Goal: Task Accomplishment & Management: Manage account settings

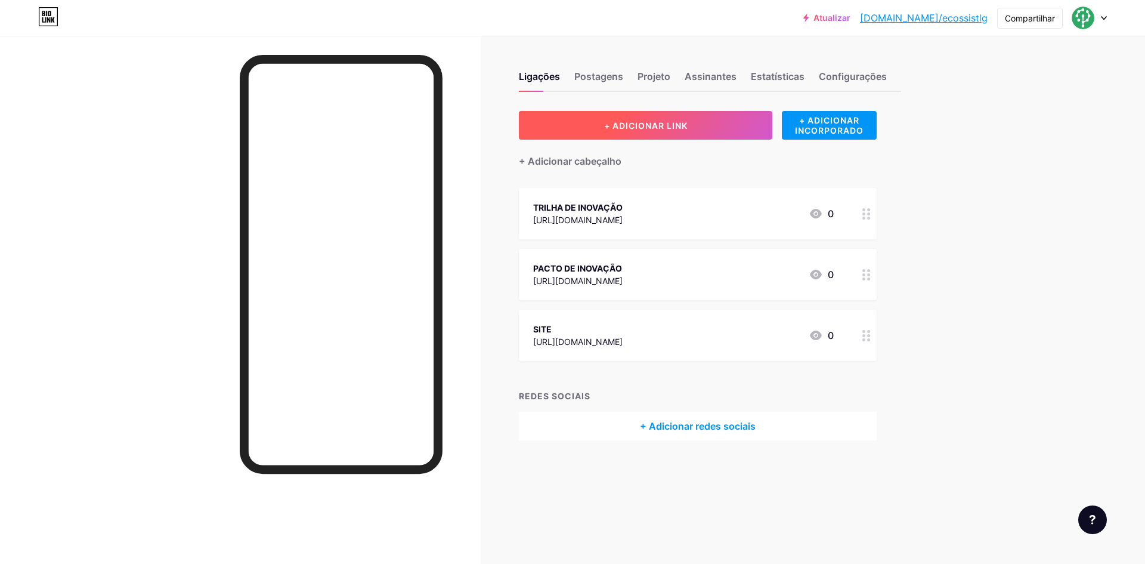
click at [596, 132] on button "+ ADICIONAR LINK" at bounding box center [645, 125] width 253 height 29
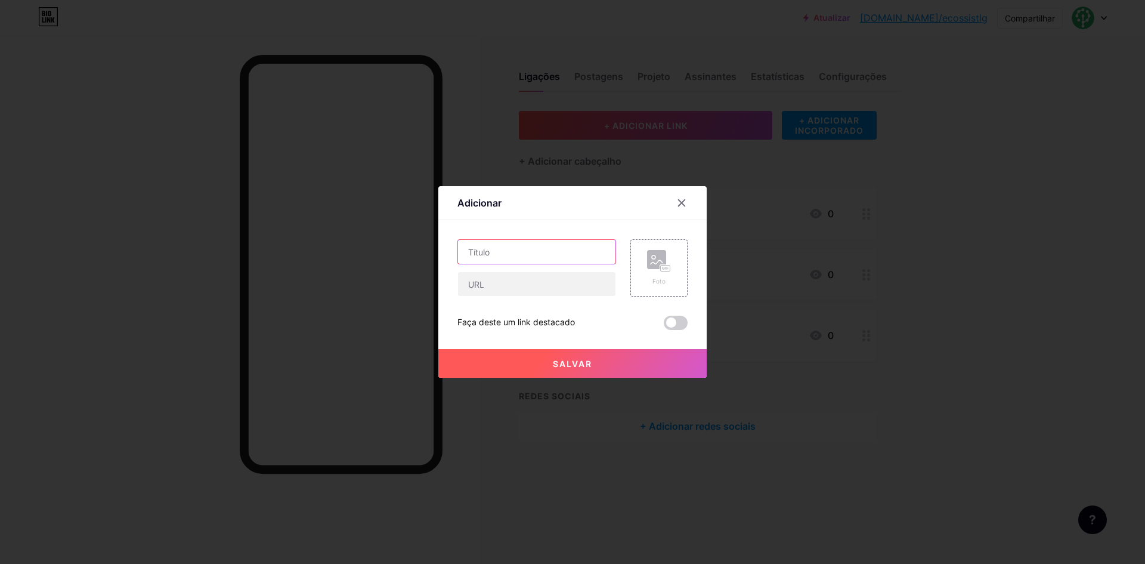
click at [537, 253] on input "text" at bounding box center [536, 252] width 157 height 24
click at [467, 255] on input "Fórum de Ambientes" at bounding box center [536, 252] width 157 height 24
type input "21 e 22/10 - Fórum de Ambientes"
click at [543, 280] on input "text" at bounding box center [536, 284] width 157 height 24
paste input "[URL][DOMAIN_NAME]"
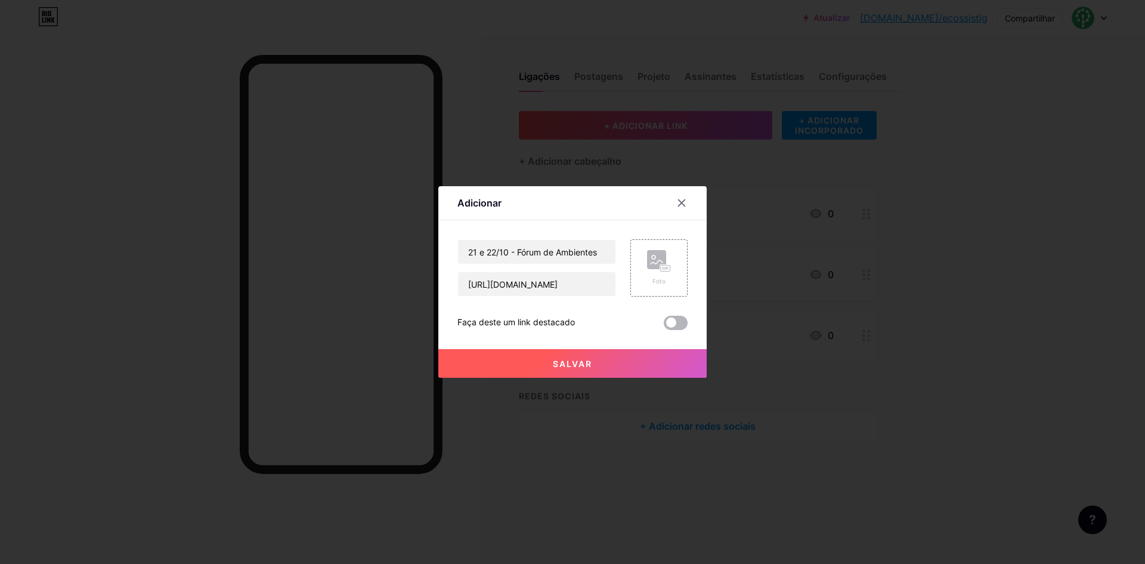
click at [674, 325] on span at bounding box center [676, 322] width 24 height 14
click at [664, 326] on input "checkbox" at bounding box center [664, 326] width 0 height 0
click at [547, 276] on input "https://bio.link/" at bounding box center [536, 284] width 157 height 24
drag, startPoint x: 547, startPoint y: 280, endPoint x: 440, endPoint y: 278, distance: 107.9
click at [440, 278] on div "Adicionar Contente YouTube Reproduza vídeos do YouTube sem sair da sua página. …" at bounding box center [572, 281] width 268 height 191
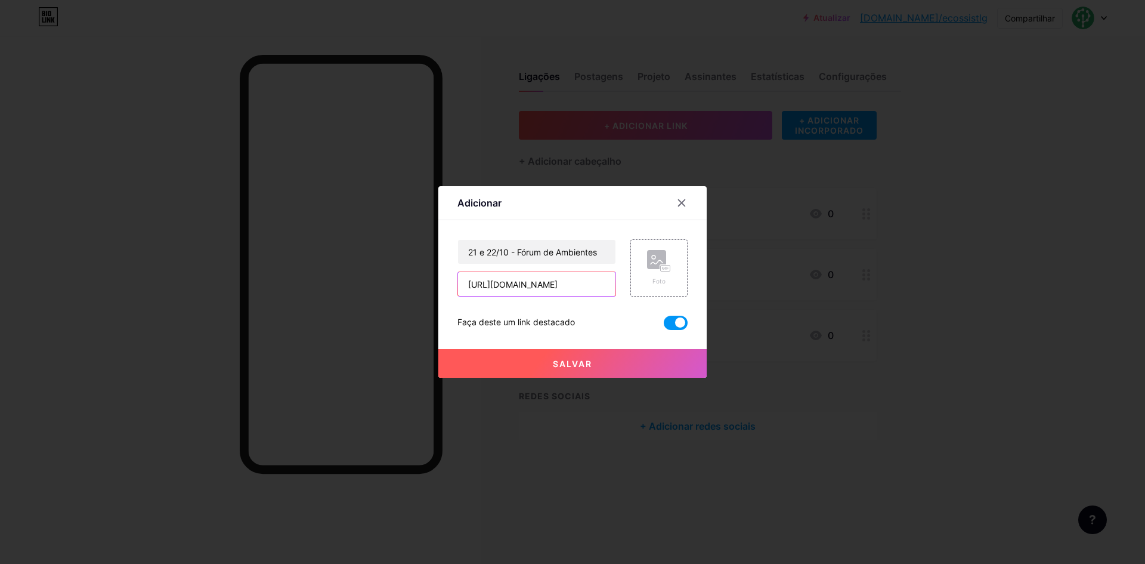
click at [541, 275] on input "https://bio.link/" at bounding box center [536, 284] width 157 height 24
paste input "https://bio.link/"
type input "https://bio.link/"
click at [494, 284] on input "text" at bounding box center [536, 284] width 157 height 24
paste input "https://www.sympla.com.br/evento/forum-ambientes-de-inovacao---21-e-22-de-outub…"
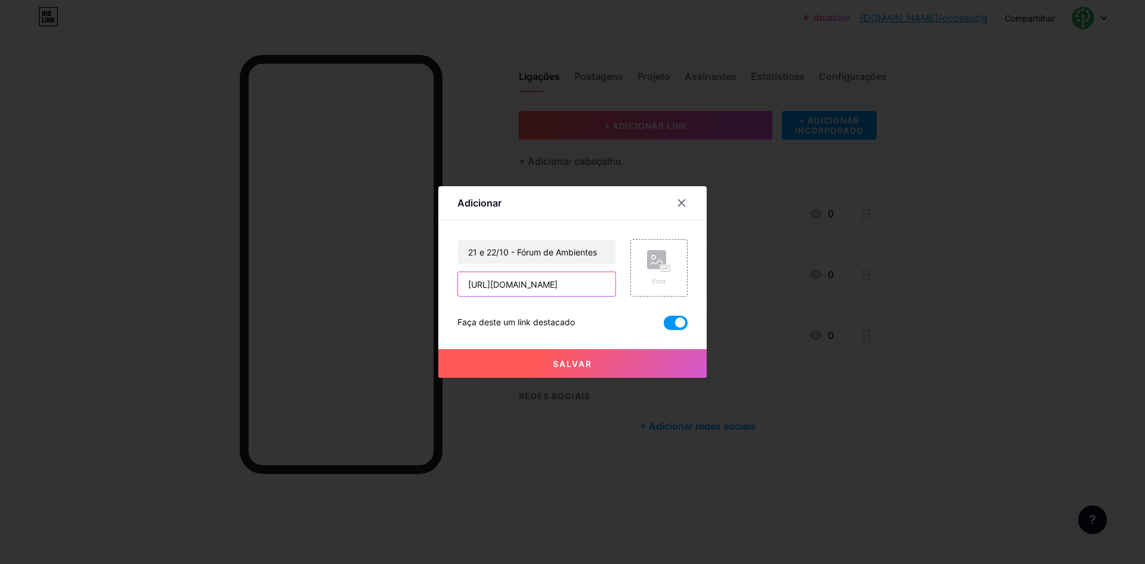
scroll to position [0, 253]
type input "https://www.sympla.com.br/evento/forum-ambientes-de-inovacao---21-e-22-de-outub…"
click at [642, 365] on button "Salvar" at bounding box center [572, 363] width 268 height 29
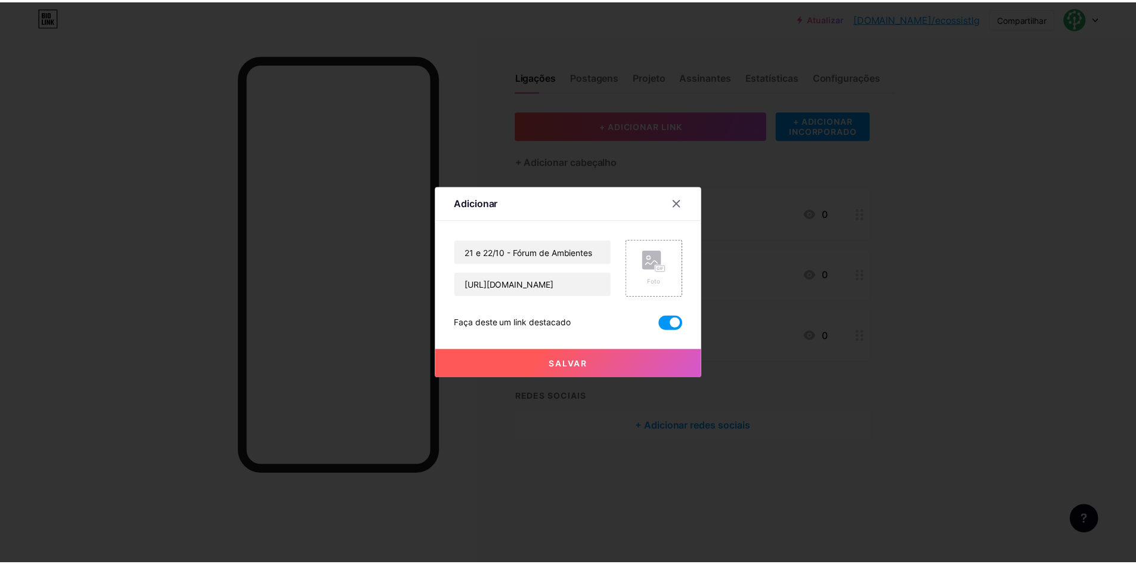
scroll to position [0, 0]
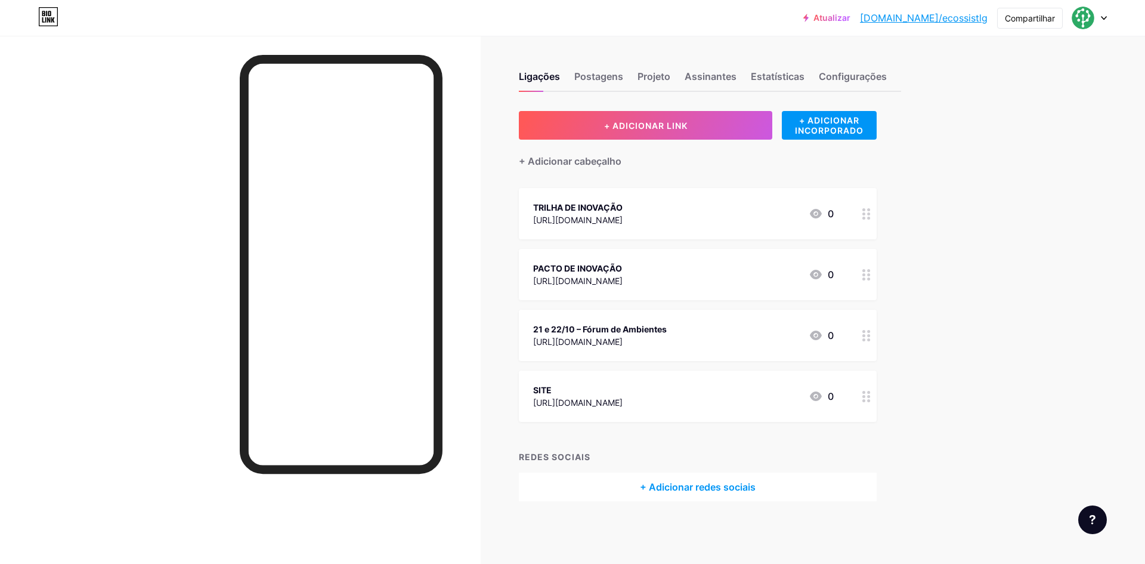
drag, startPoint x: 594, startPoint y: 311, endPoint x: 594, endPoint y: 211, distance: 99.6
click at [594, 211] on span "TRILHA DE INOVAÇÃO https://www.ecossistemadeinovacaocg.com.br/documentos/16 0 P…" at bounding box center [698, 305] width 358 height 234
click at [1011, 295] on div "Atualizar bio.link/ecossi... bio.link/ecossistlg Compartilhar Trocar de conta E…" at bounding box center [572, 282] width 1145 height 564
click at [782, 78] on font "Estatísticas" at bounding box center [778, 76] width 54 height 12
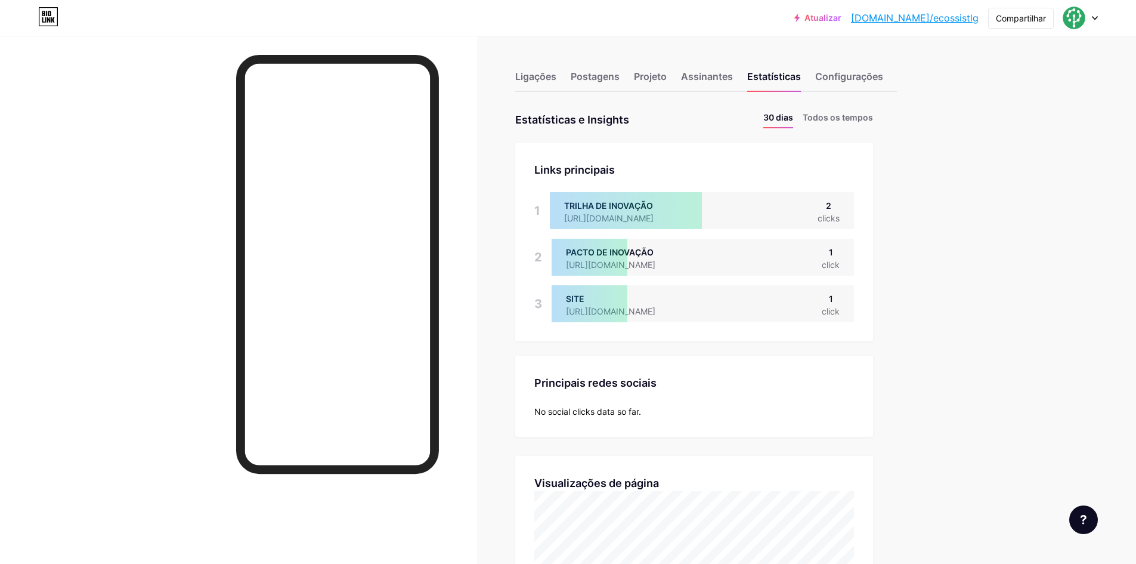
click at [534, 67] on div "Ligações Postagens Projeto Assinantes Estatísticas Configurações" at bounding box center [706, 71] width 382 height 42
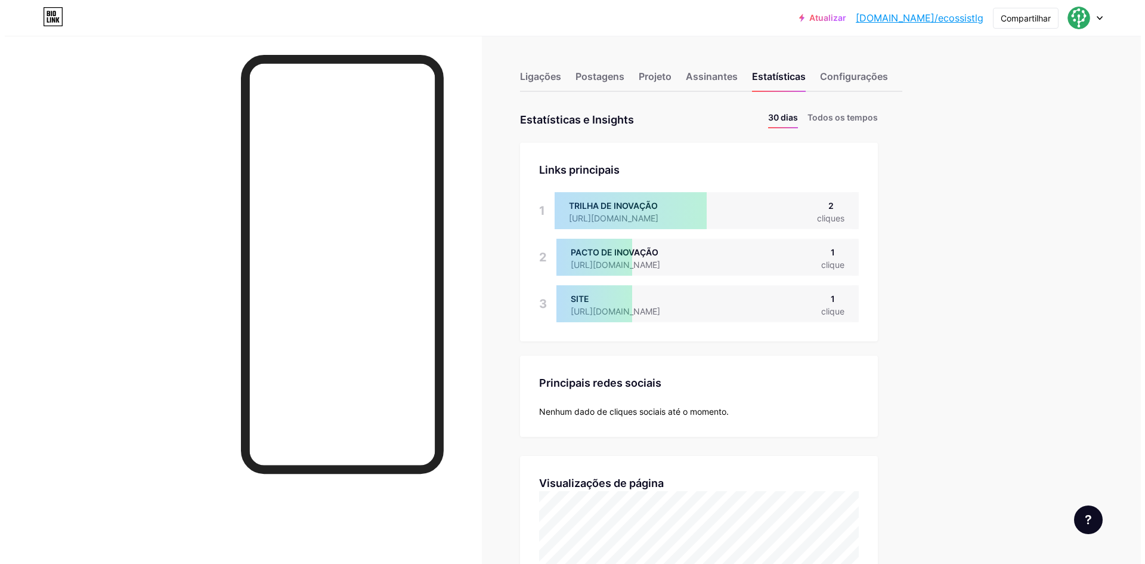
scroll to position [564, 1136]
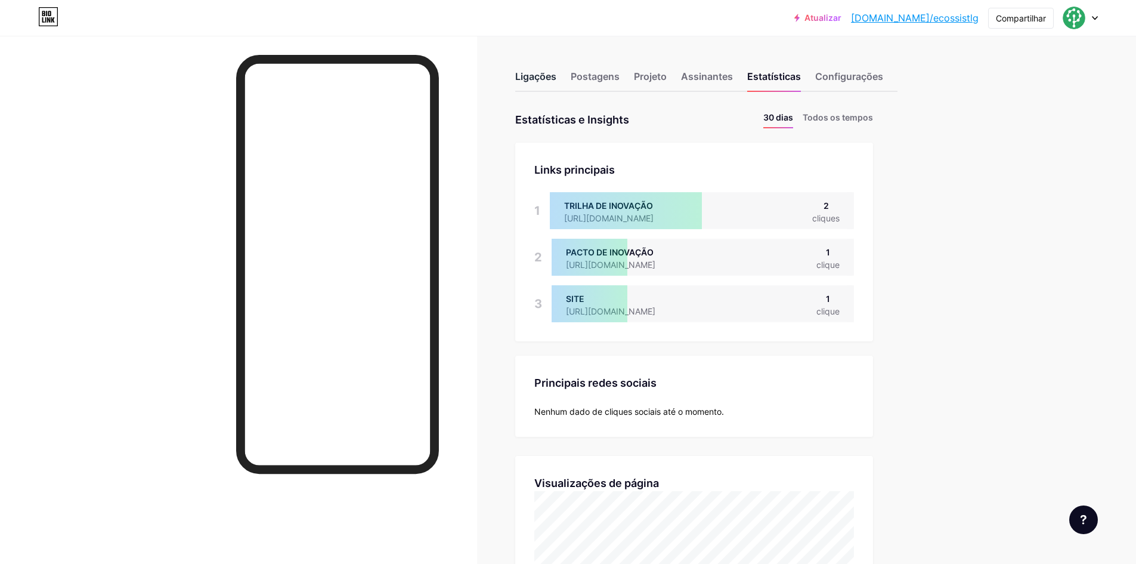
click at [539, 74] on font "Ligações" at bounding box center [535, 76] width 41 height 12
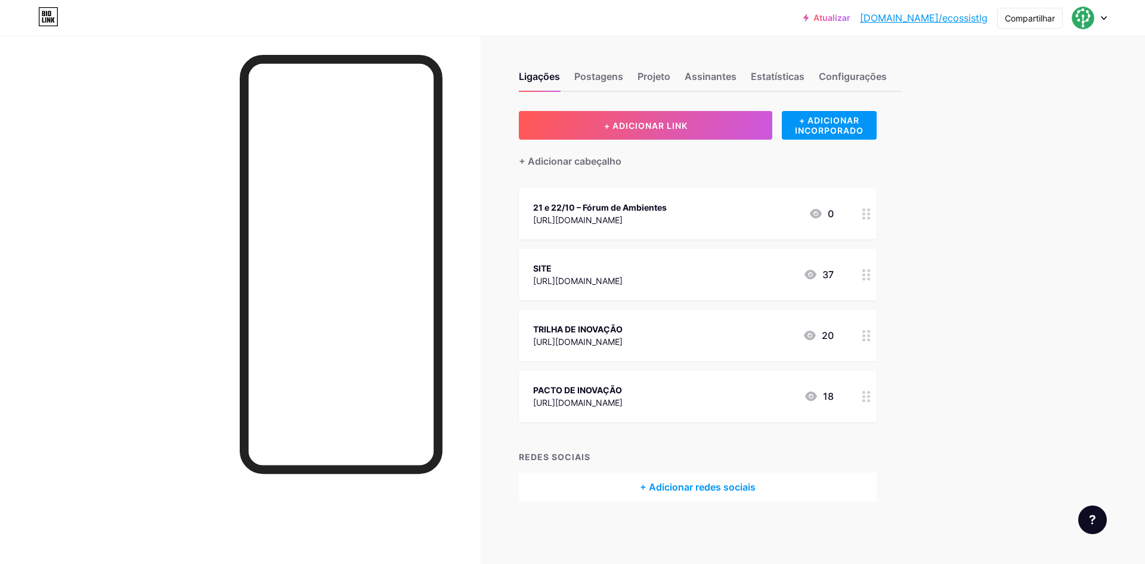
click at [860, 271] on div at bounding box center [866, 274] width 20 height 51
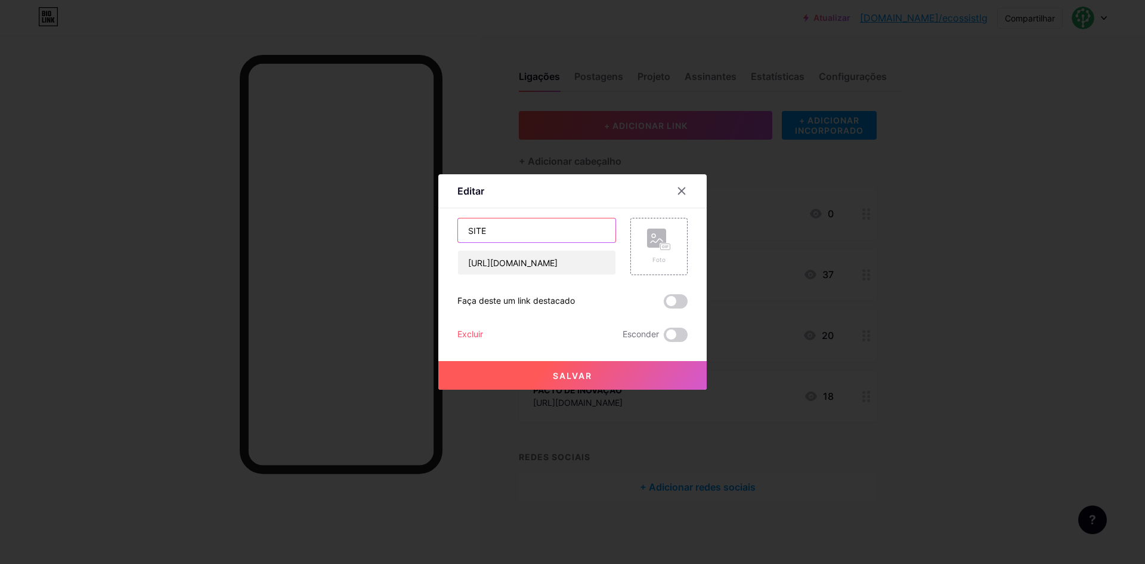
drag, startPoint x: 429, startPoint y: 228, endPoint x: 408, endPoint y: 227, distance: 20.9
click at [408, 227] on div "Editar Contente YouTube Reproduza vídeos do YouTube sem sair da sua página. ADI…" at bounding box center [572, 282] width 1145 height 564
type input "Site"
click at [575, 376] on font "Salvar" at bounding box center [572, 375] width 39 height 10
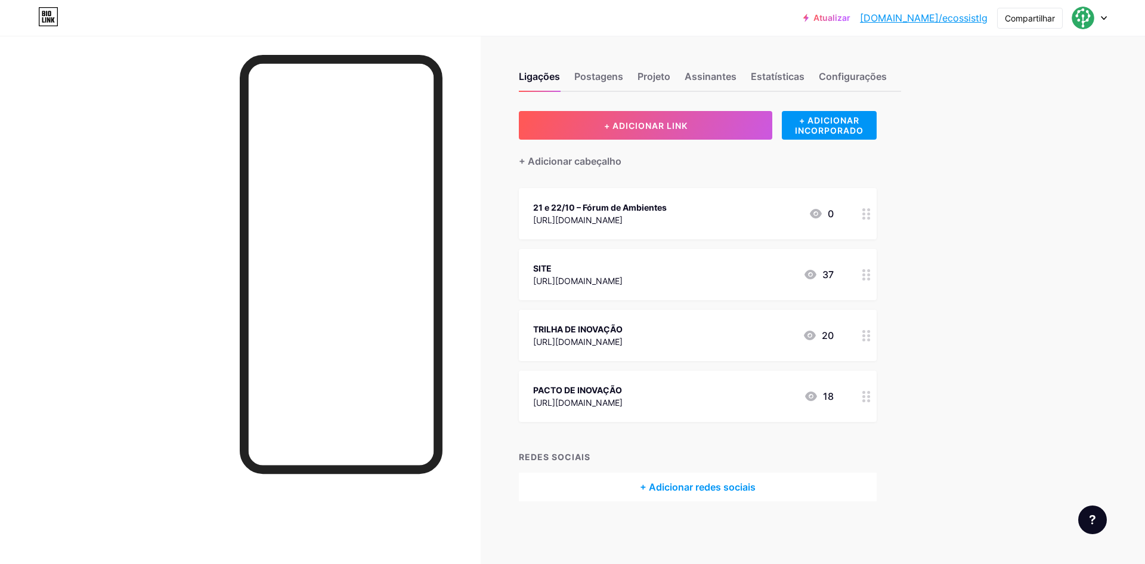
click at [862, 333] on icon at bounding box center [866, 335] width 8 height 11
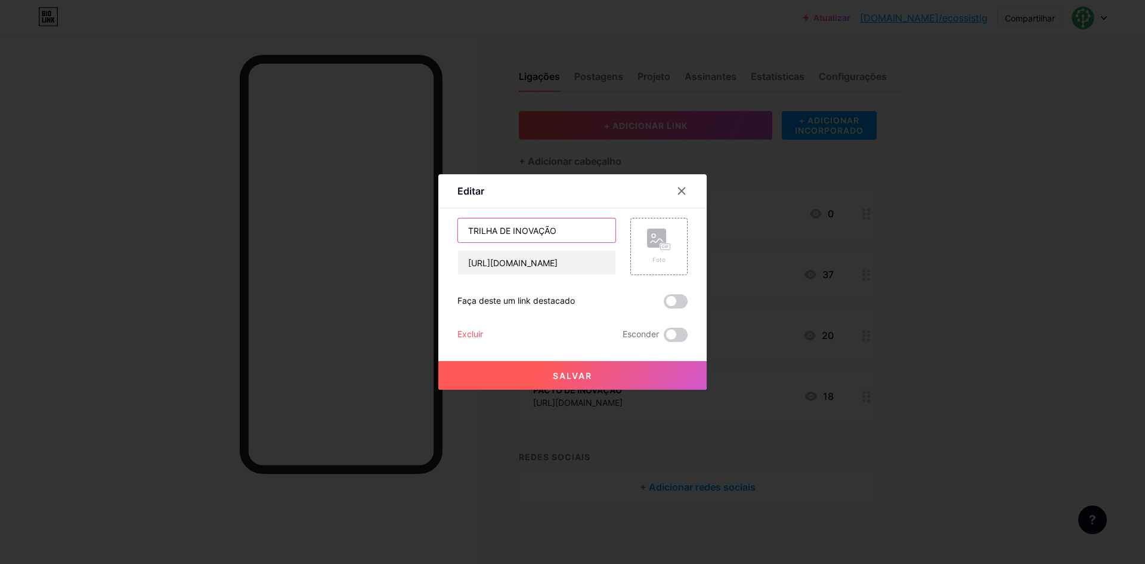
click at [549, 233] on input "TRILHA DE INOVAÇÃO" at bounding box center [536, 230] width 157 height 24
type input "Trilha de Inovação"
click at [542, 375] on button "Salvar" at bounding box center [572, 375] width 268 height 29
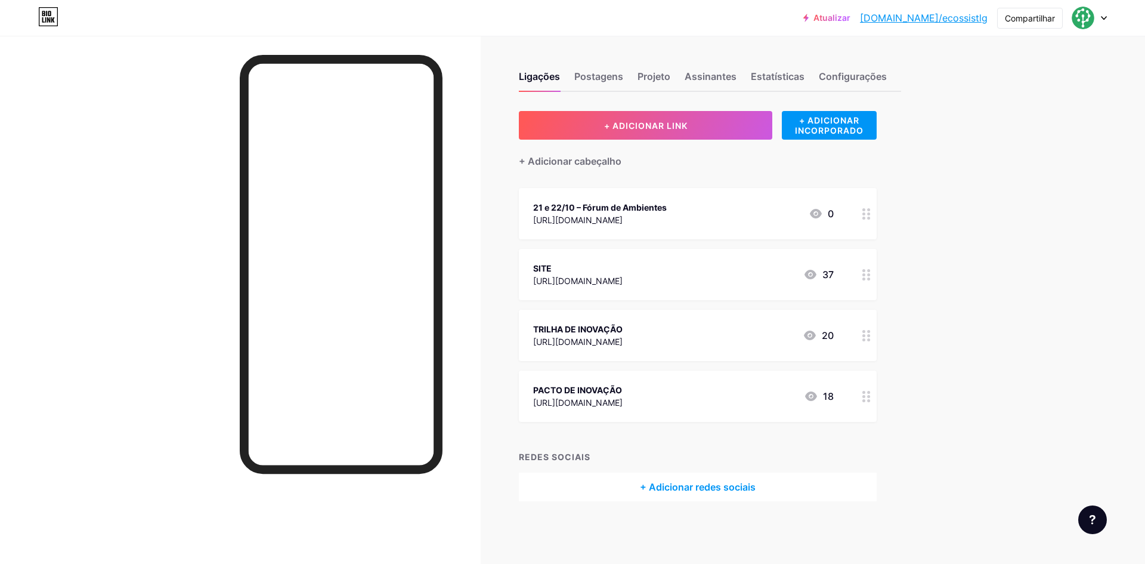
click at [864, 395] on circle at bounding box center [863, 396] width 3 height 3
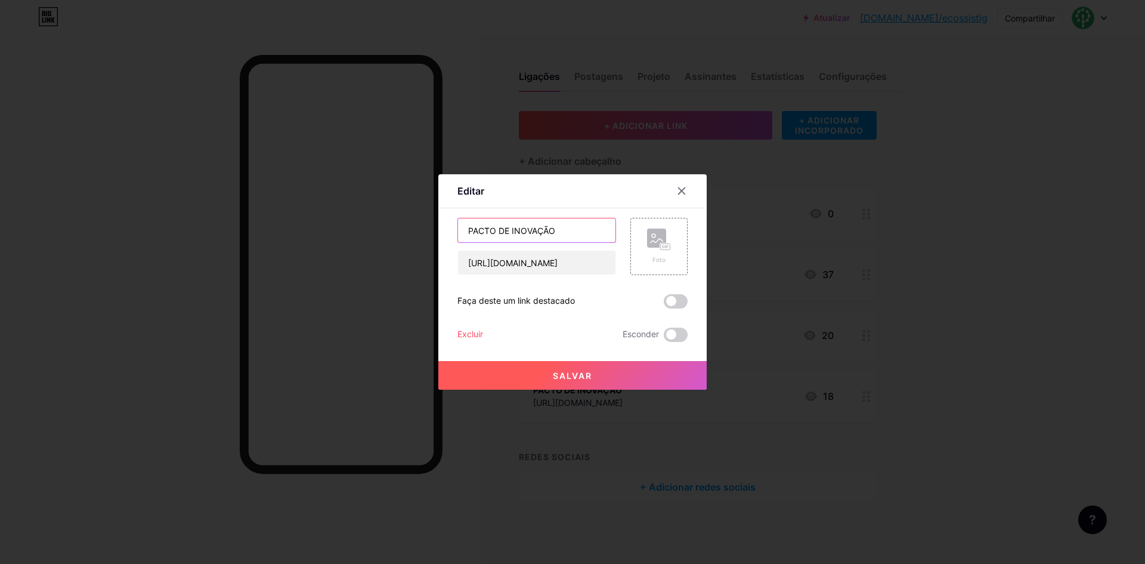
click at [525, 223] on input "PACTO DE INOVAÇÃO" at bounding box center [536, 230] width 157 height 24
type input "Pacto pela Inovação"
click at [587, 367] on button "Salvar" at bounding box center [572, 375] width 268 height 29
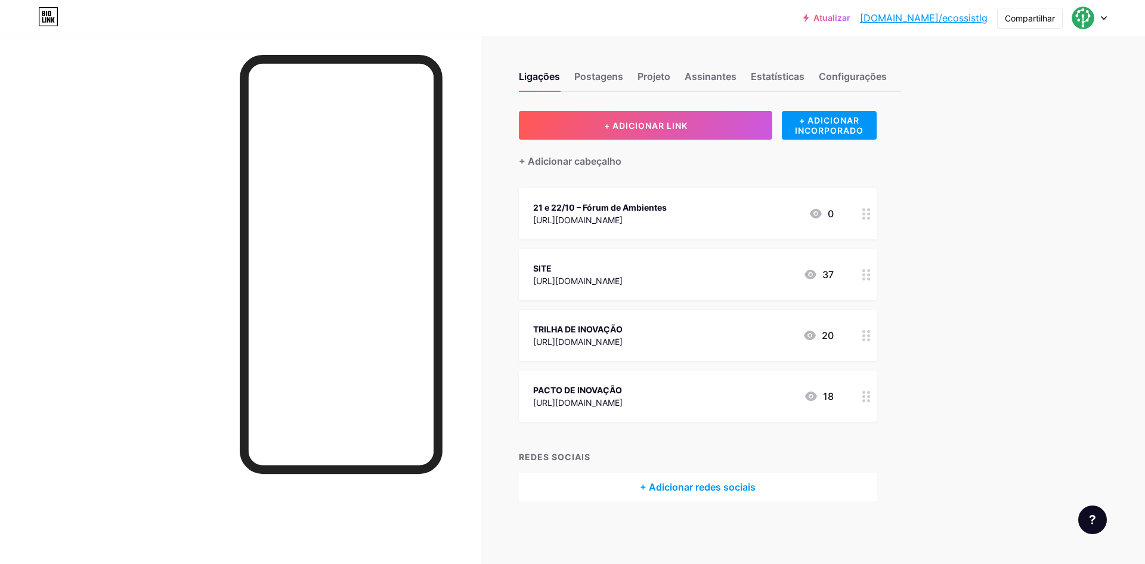
click at [864, 400] on circle at bounding box center [863, 400] width 3 height 3
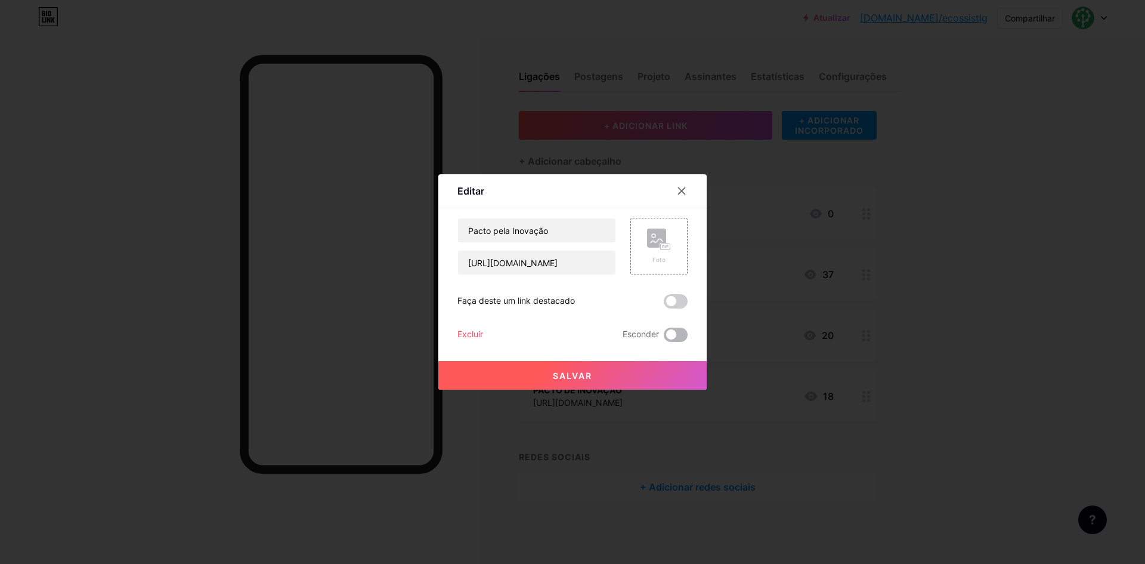
click at [682, 335] on span at bounding box center [676, 334] width 24 height 14
click at [664, 338] on input "checkbox" at bounding box center [664, 338] width 0 height 0
click at [939, 385] on div at bounding box center [572, 282] width 1145 height 564
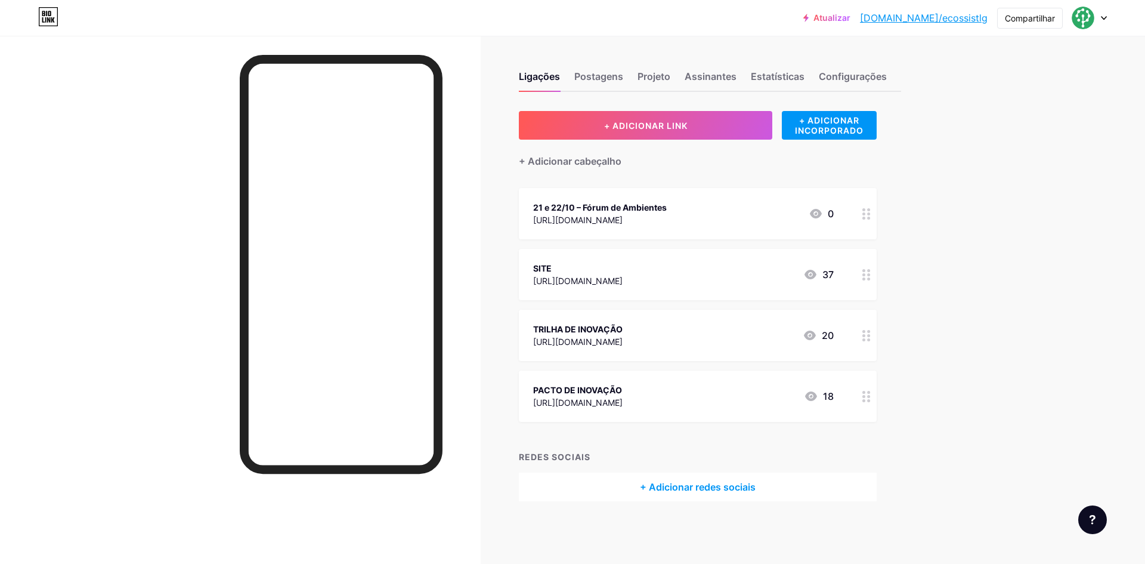
click at [871, 394] on icon at bounding box center [866, 396] width 8 height 11
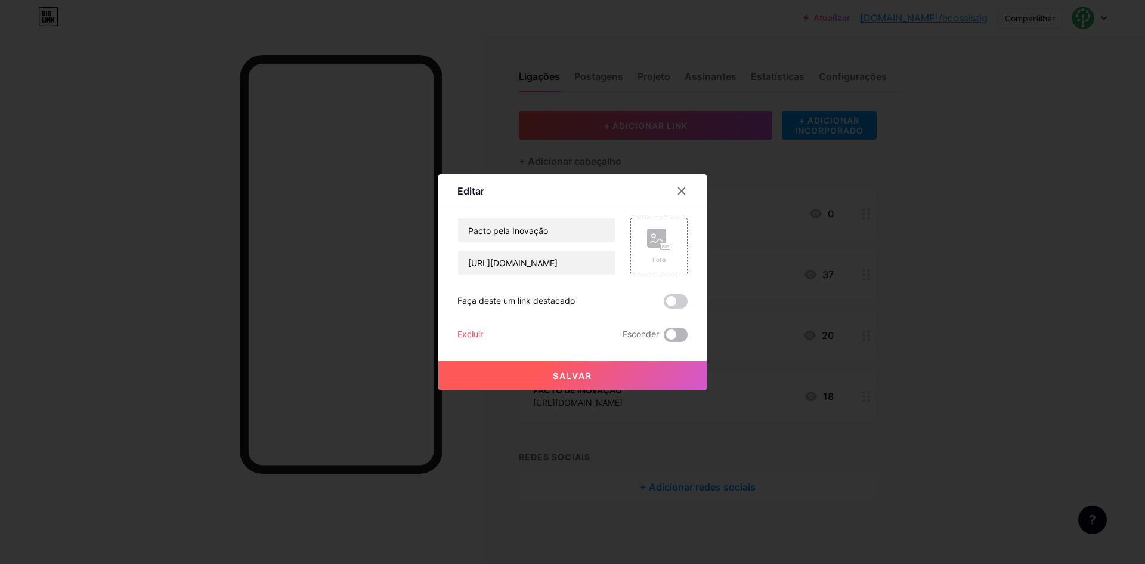
click at [671, 329] on span at bounding box center [676, 334] width 24 height 14
click at [664, 338] on input "checkbox" at bounding box center [664, 338] width 0 height 0
click at [656, 366] on button "Salvar" at bounding box center [572, 375] width 268 height 29
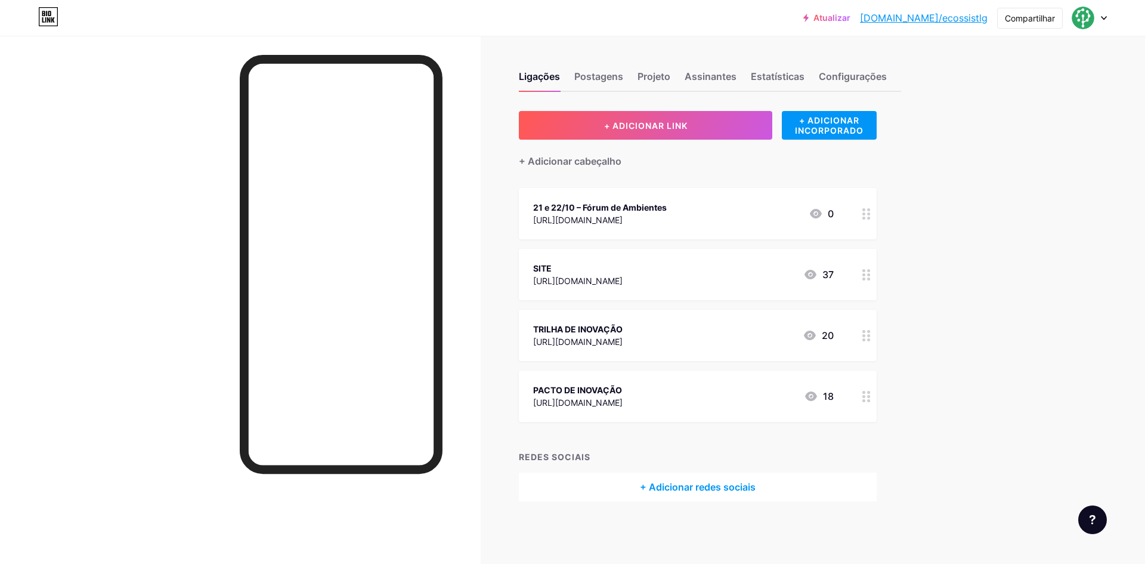
click at [664, 465] on div "REDES SOCIAIS + Adicionar redes sociais" at bounding box center [698, 475] width 358 height 51
click at [668, 478] on div "+ Adicionar redes sociais" at bounding box center [698, 486] width 358 height 29
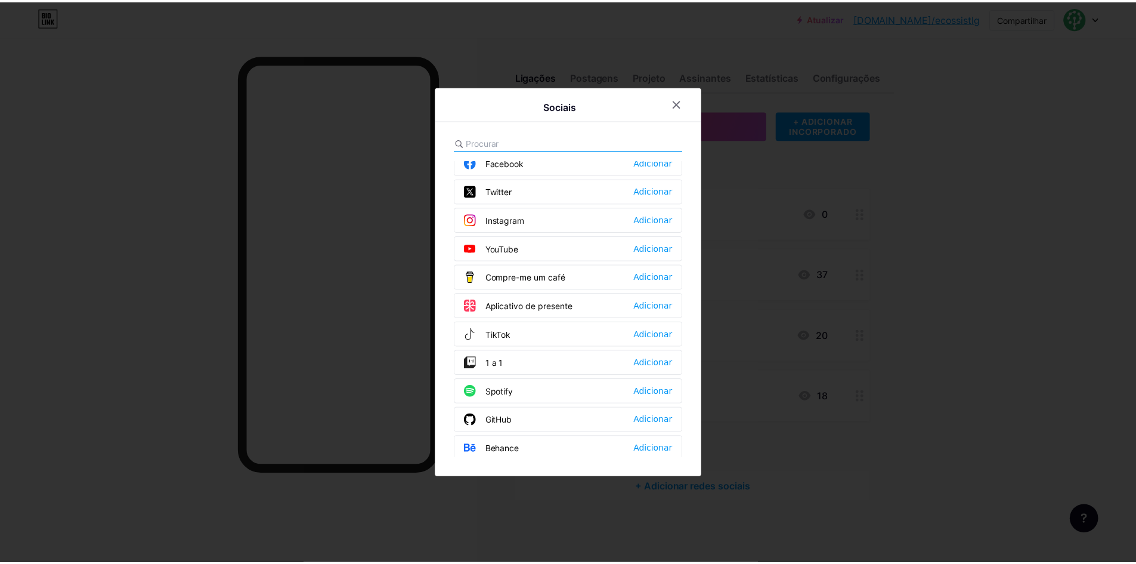
scroll to position [60, 0]
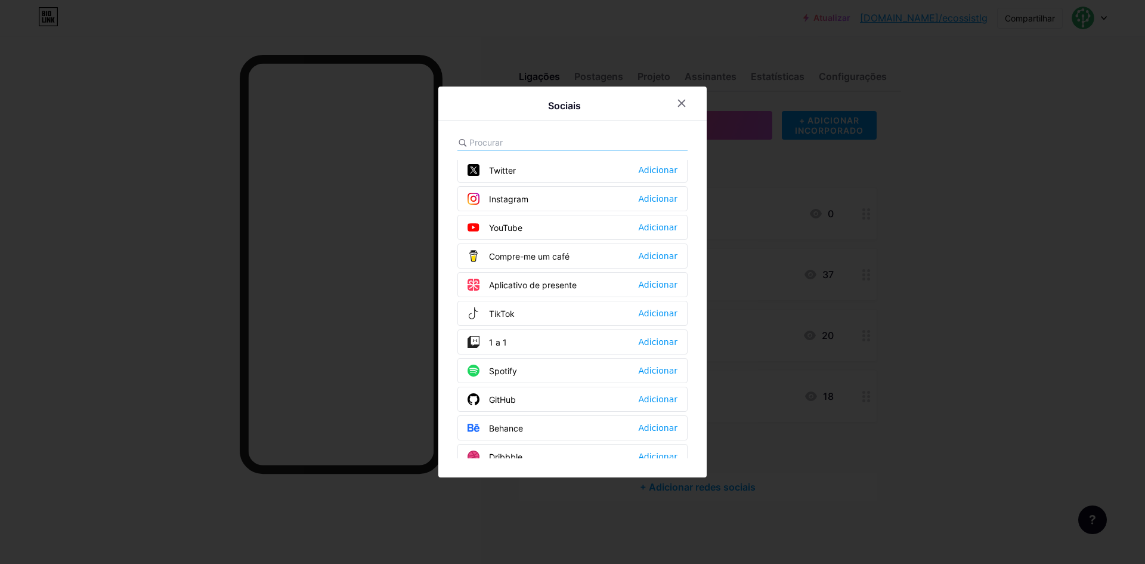
click at [509, 196] on font "Instagram" at bounding box center [508, 199] width 39 height 10
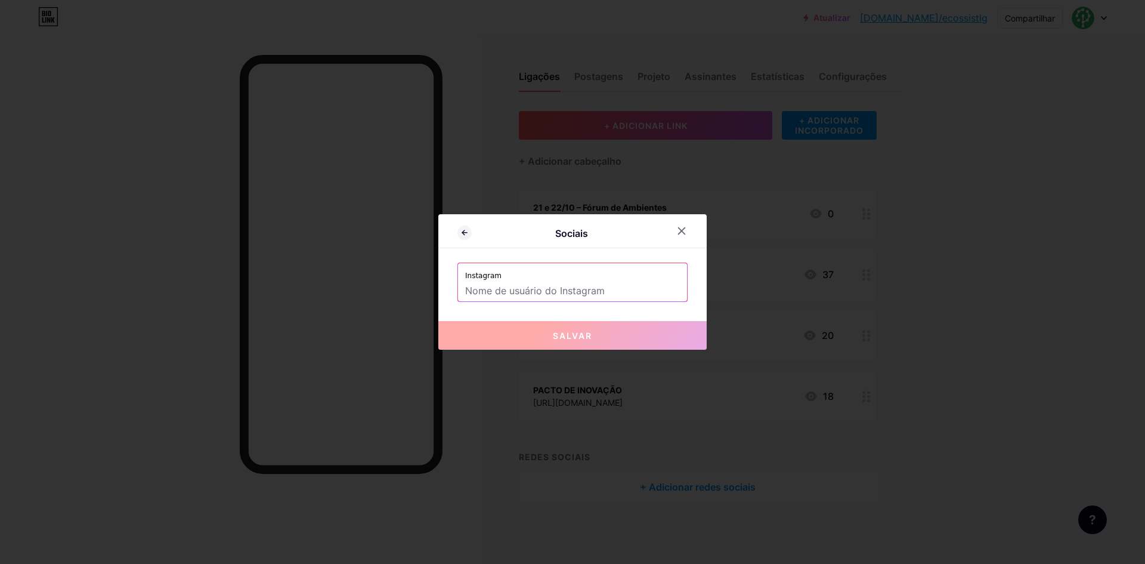
click at [539, 295] on input "text" at bounding box center [572, 291] width 215 height 20
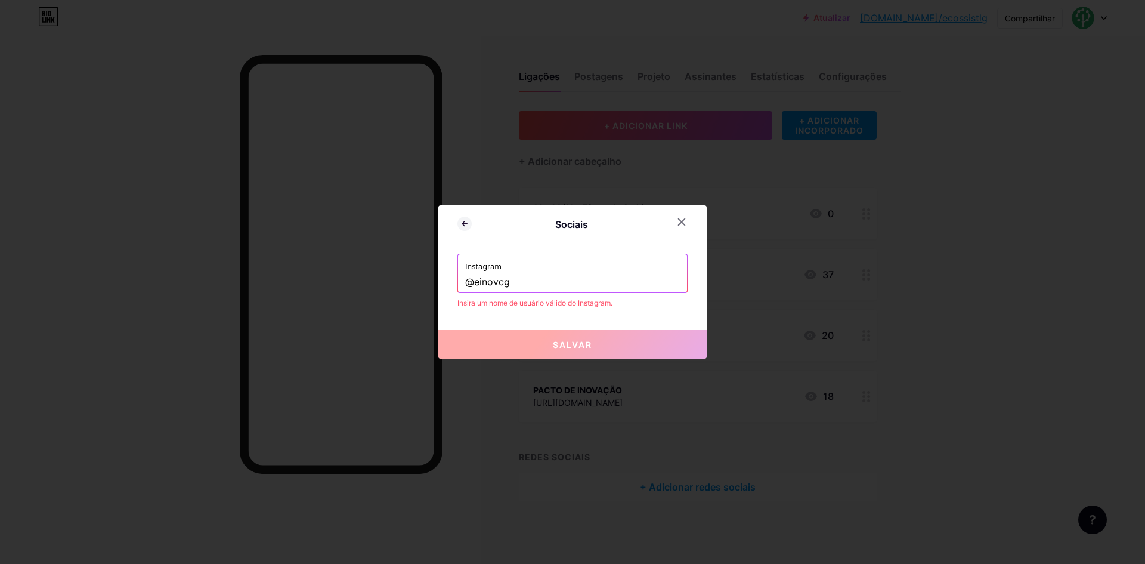
click at [579, 287] on input "@einovcg" at bounding box center [572, 282] width 215 height 20
click at [606, 320] on div "Sociais Instagram @einovcg Insira um nome de usuário válido do Instagram. Salvar" at bounding box center [572, 281] width 268 height 153
click at [473, 279] on input "@einovcg" at bounding box center [572, 282] width 215 height 20
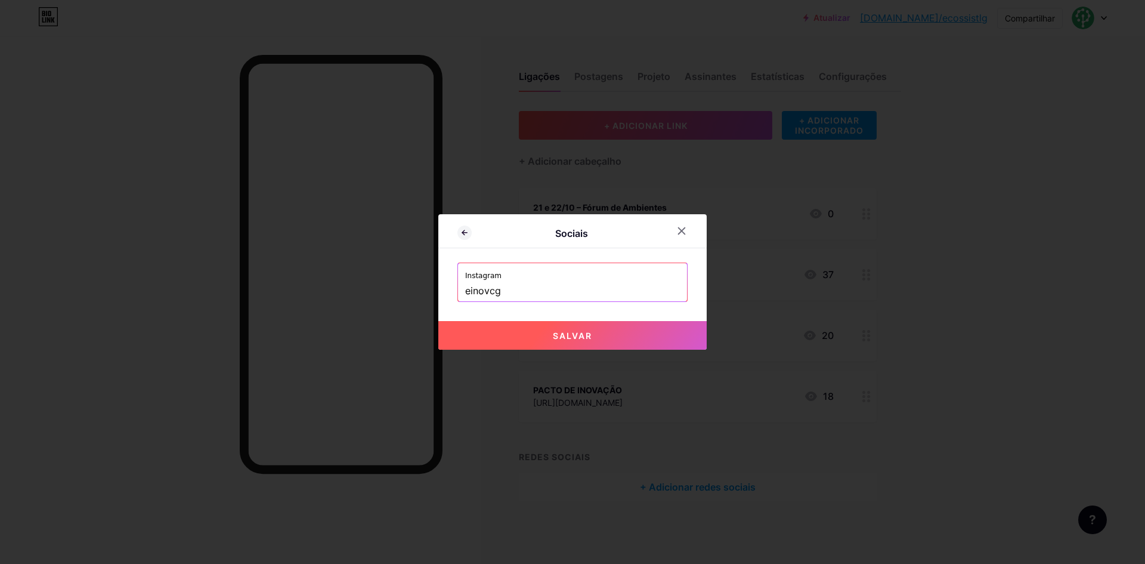
click at [580, 317] on div "Sociais Instagram einovcg Salvar" at bounding box center [572, 281] width 268 height 135
click at [583, 336] on font "Salvar" at bounding box center [572, 335] width 39 height 10
type input "https://instagram.com/einovcg"
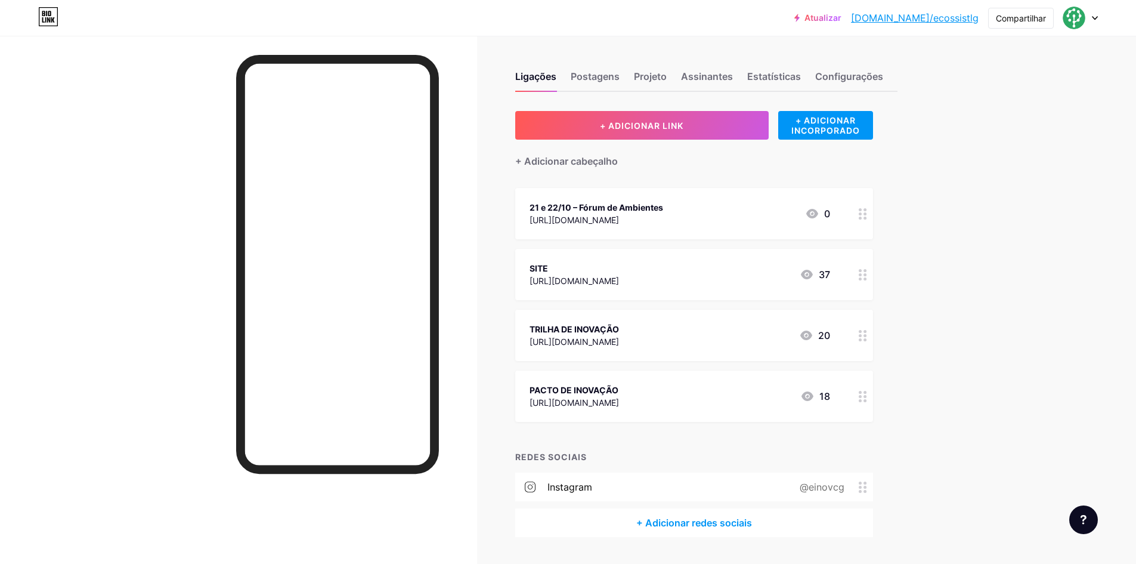
click at [865, 211] on icon at bounding box center [863, 213] width 8 height 11
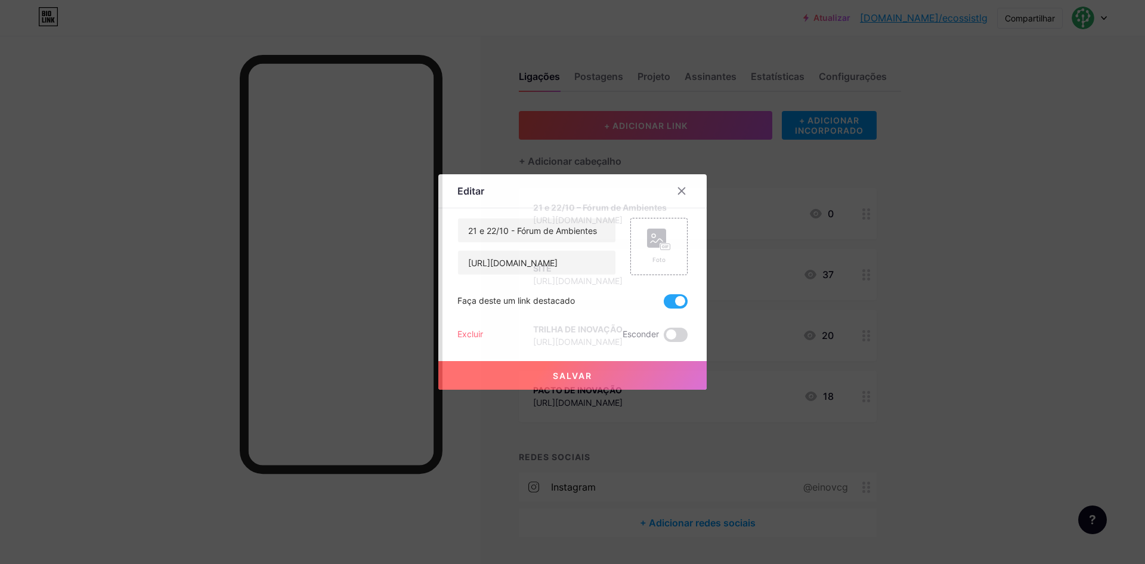
click at [920, 314] on div at bounding box center [572, 282] width 1145 height 564
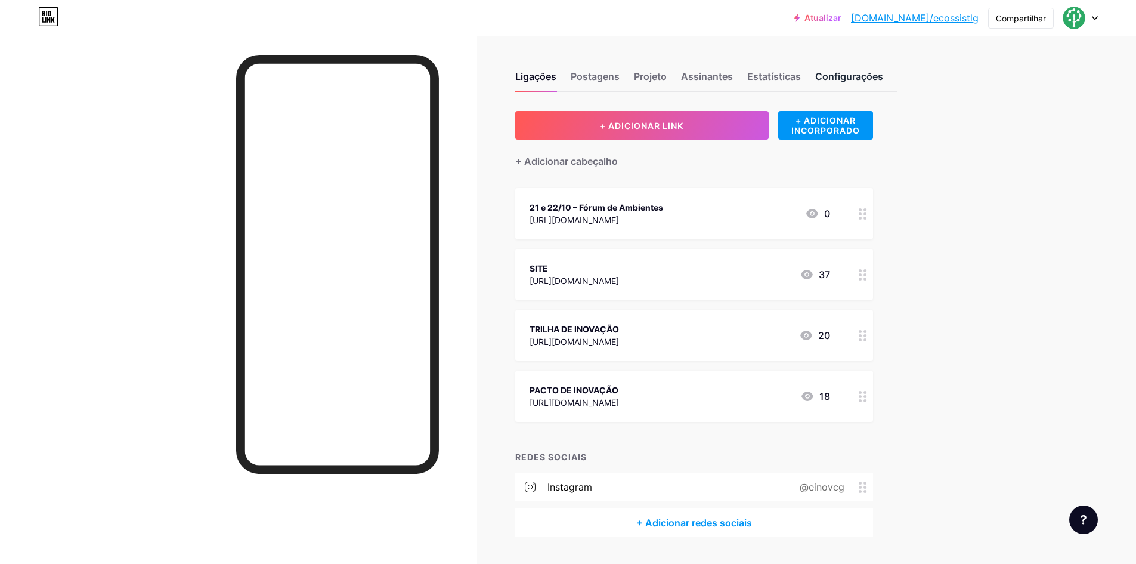
click at [853, 76] on font "Configurações" at bounding box center [849, 76] width 68 height 12
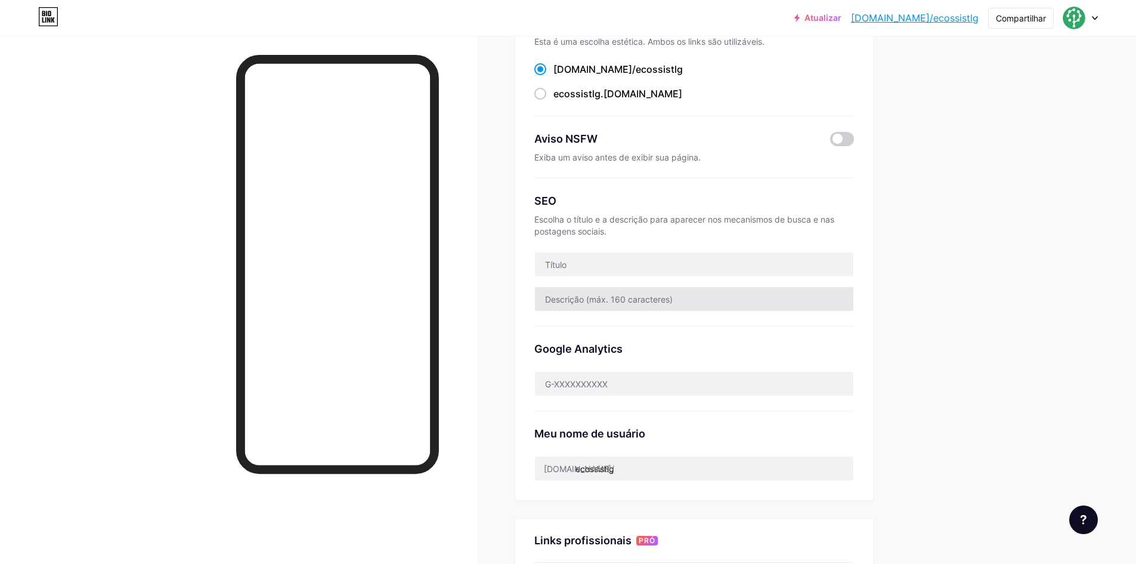
scroll to position [239, 0]
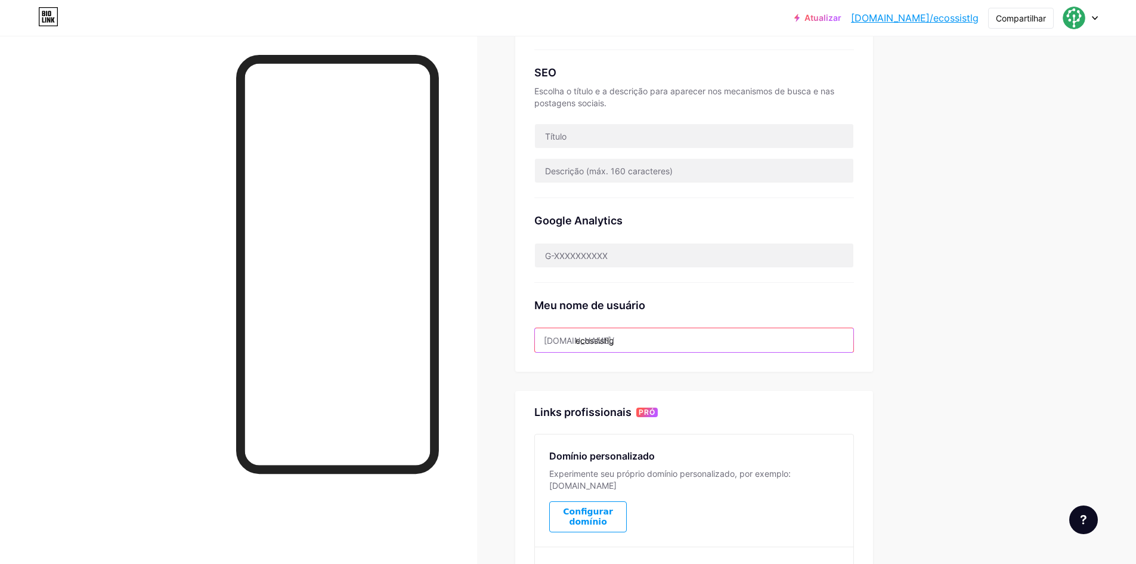
drag, startPoint x: 648, startPoint y: 338, endPoint x: 615, endPoint y: 347, distance: 34.7
click at [580, 341] on input "ecossistlg" at bounding box center [694, 340] width 318 height 24
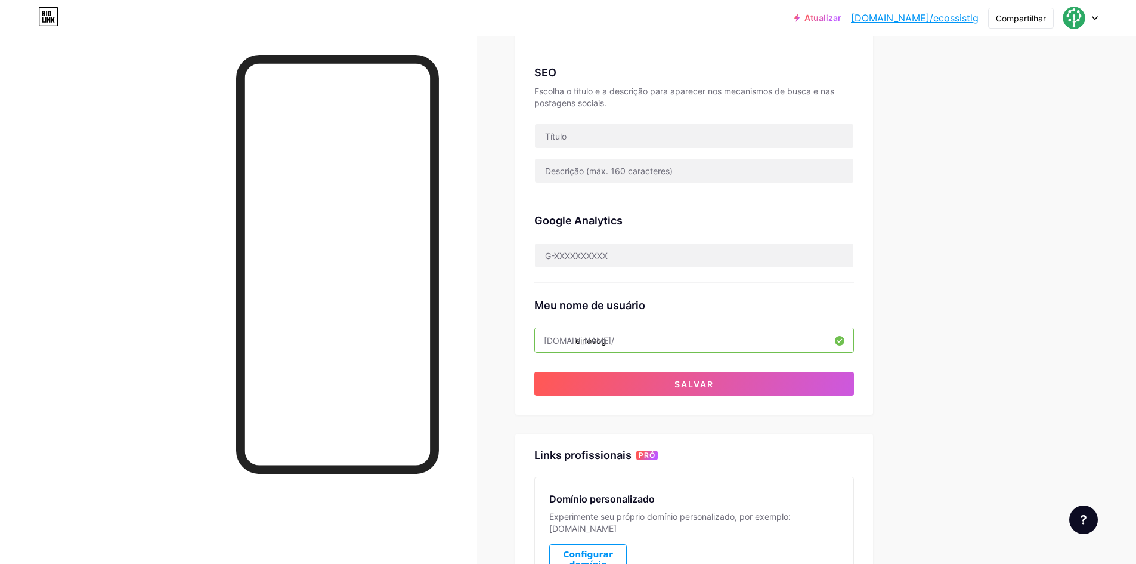
type input "einovcg"
click at [688, 315] on div "Meu nome de usuário bio.link/ einovcg" at bounding box center [694, 318] width 320 height 70
click at [632, 254] on input "text" at bounding box center [694, 255] width 318 height 24
click at [956, 266] on div "Atualizar bio.link/ecossi... bio.link/ecossistlg Compartilhar Trocar de conta E…" at bounding box center [568, 271] width 1136 height 1020
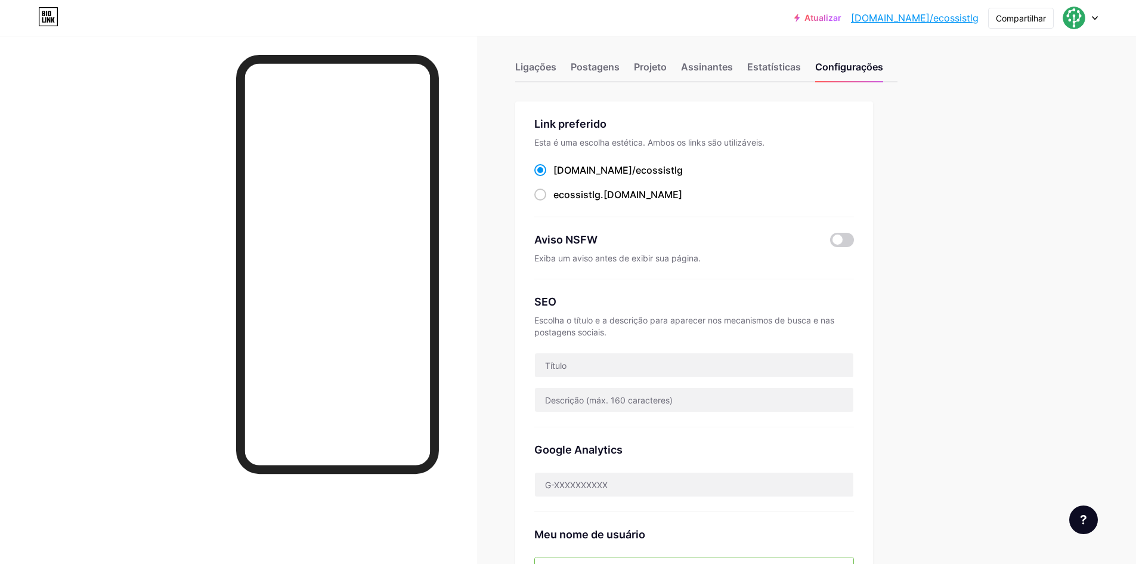
scroll to position [0, 0]
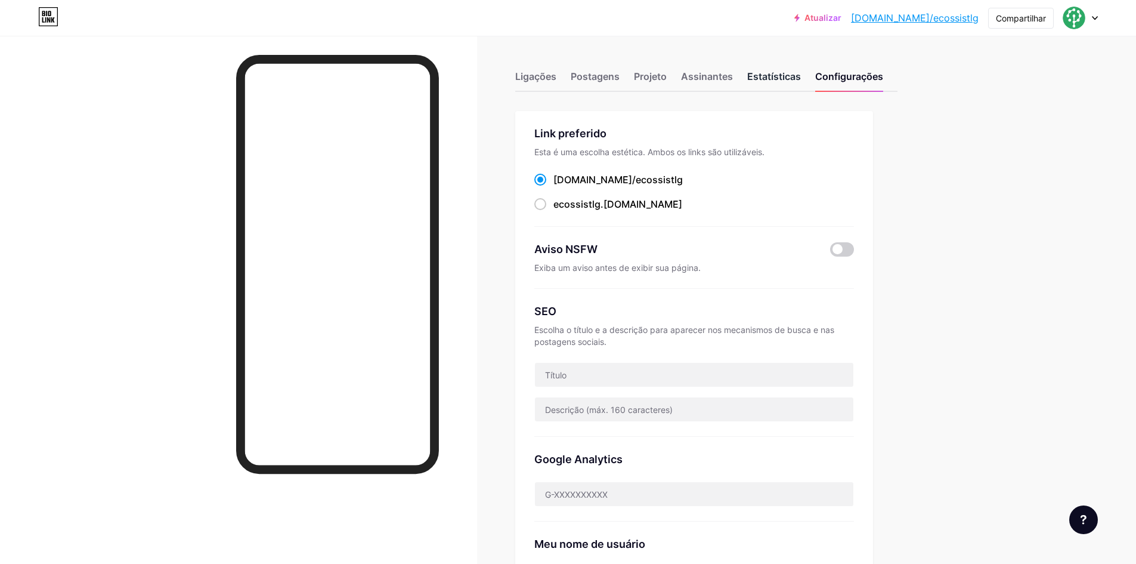
click at [782, 78] on font "Estatísticas" at bounding box center [774, 76] width 54 height 12
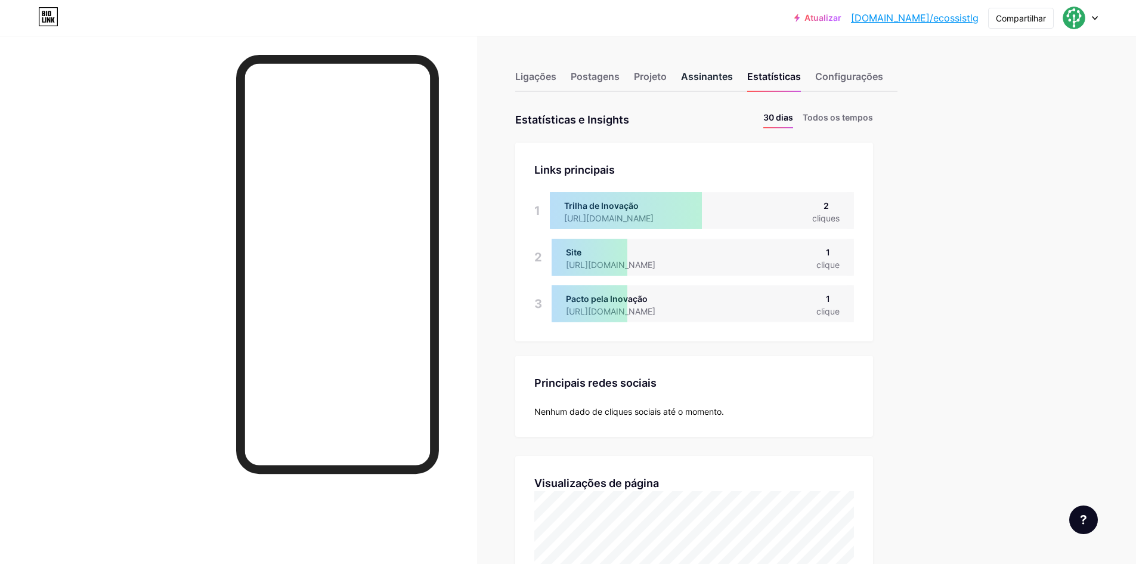
click at [720, 78] on font "Assinantes" at bounding box center [707, 76] width 52 height 12
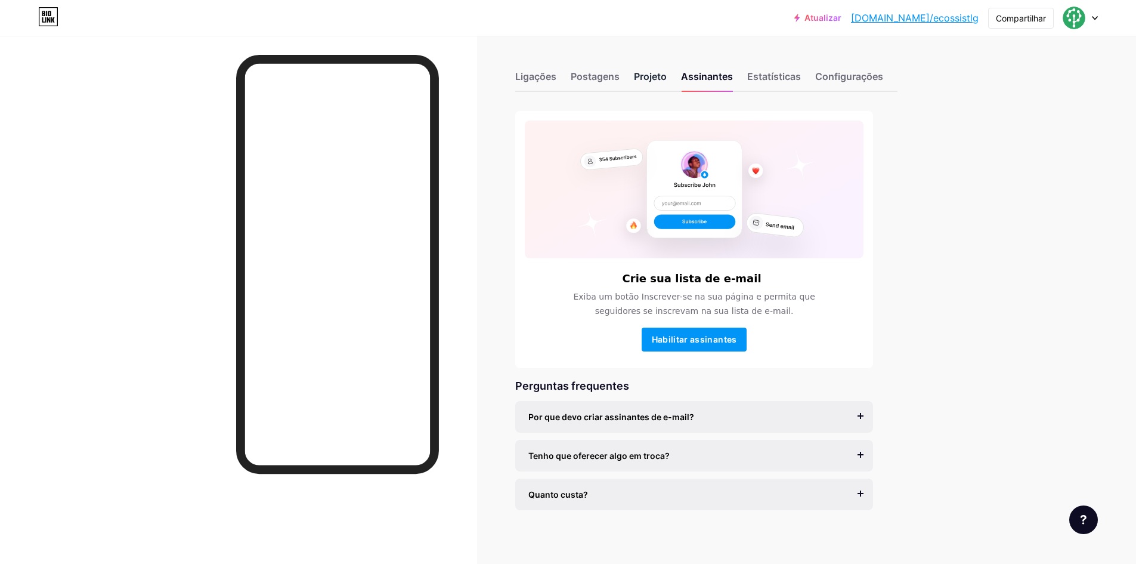
click at [667, 76] on font "Projeto" at bounding box center [650, 76] width 33 height 12
click at [598, 78] on font "Postagens" at bounding box center [595, 76] width 49 height 12
click at [547, 72] on font "Ligações" at bounding box center [535, 76] width 41 height 12
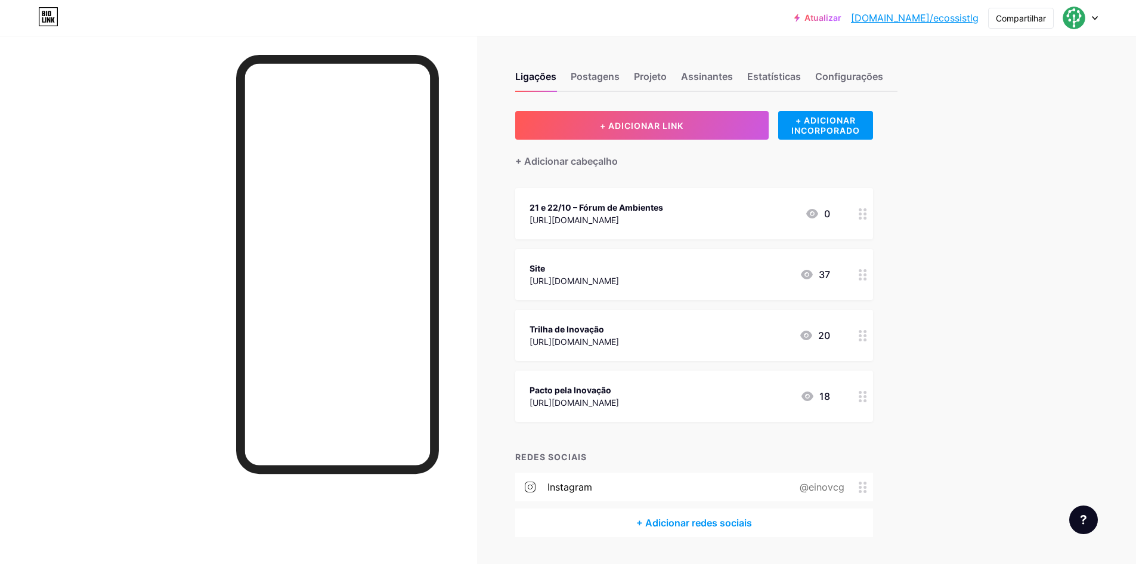
click at [1039, 395] on div "Atualizar bio.link/ecossi... bio.link/ecossistlg Compartilhar Trocar de conta E…" at bounding box center [568, 298] width 1136 height 596
